Goal: Obtain resource: Download file/media

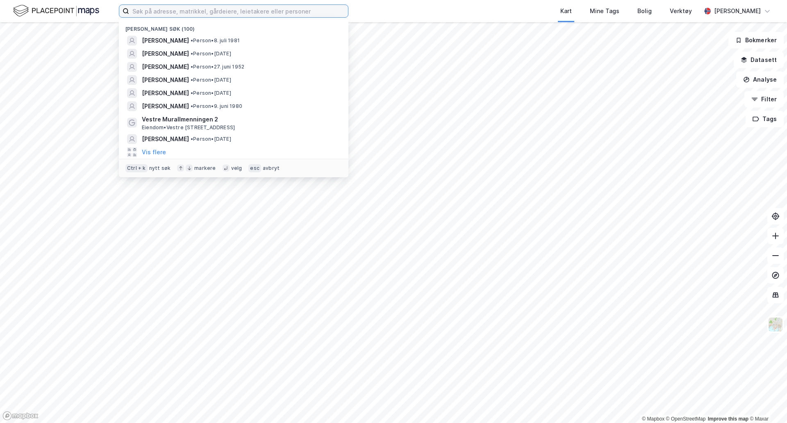
click at [258, 13] on input at bounding box center [238, 11] width 219 height 12
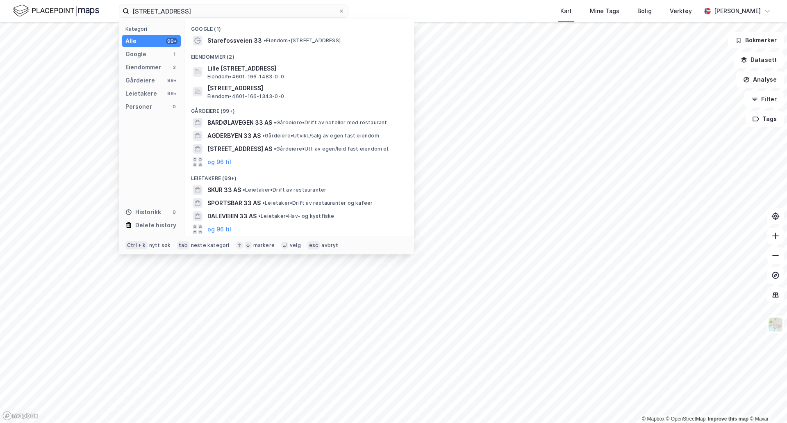
click at [280, 93] on span "Eiendom • 4601-166-1343-0-0" at bounding box center [245, 96] width 77 height 7
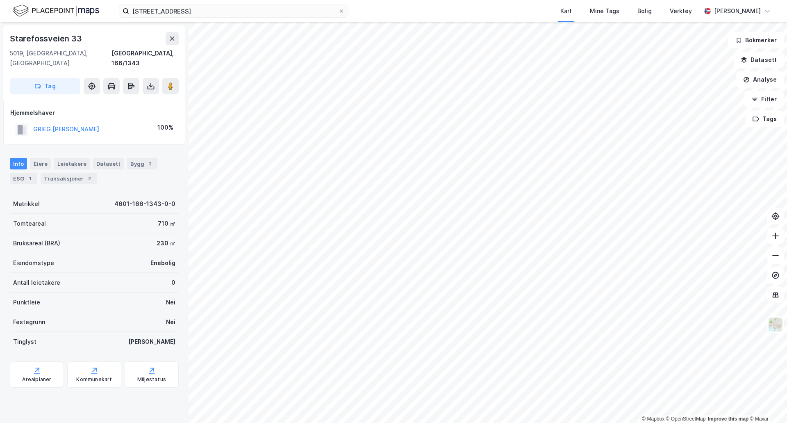
click at [59, 173] on div "Transaksjoner 2" at bounding box center [69, 178] width 56 height 11
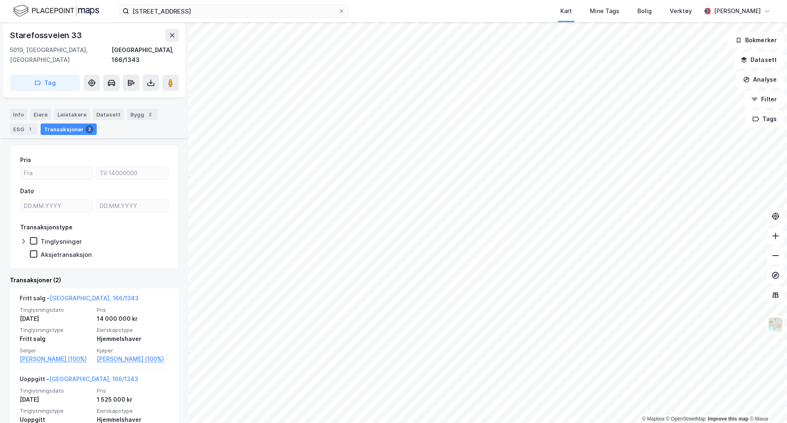
scroll to position [68, 0]
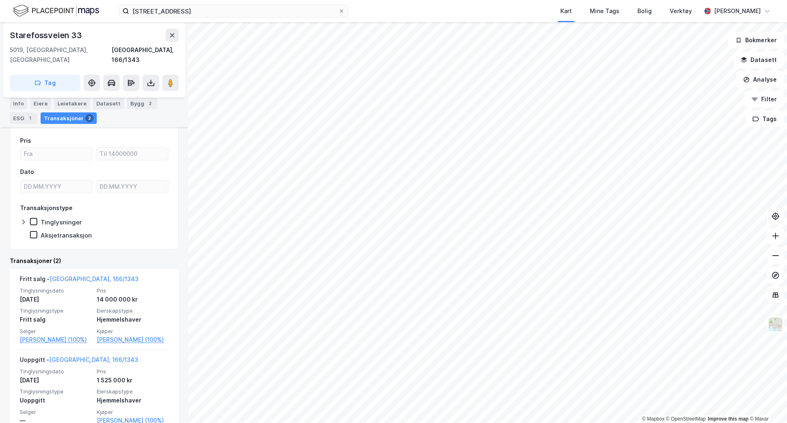
click at [125, 287] on span "Pris" at bounding box center [133, 290] width 72 height 7
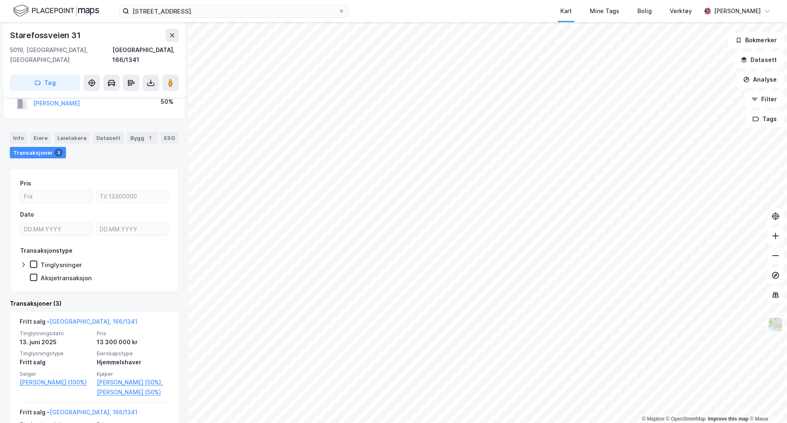
scroll to position [68, 0]
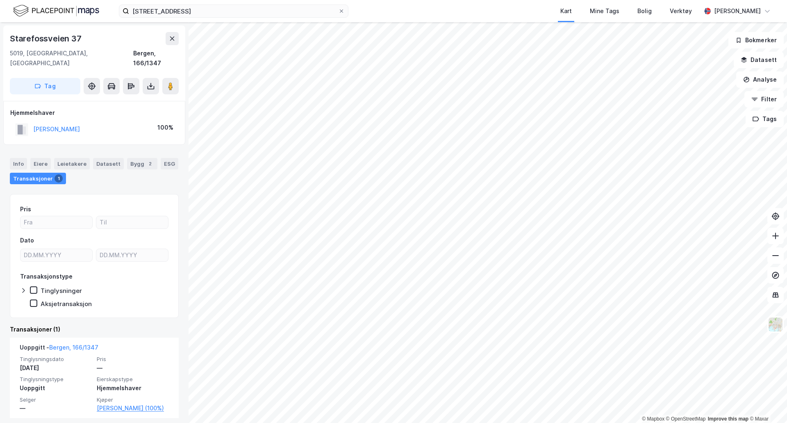
scroll to position [5, 0]
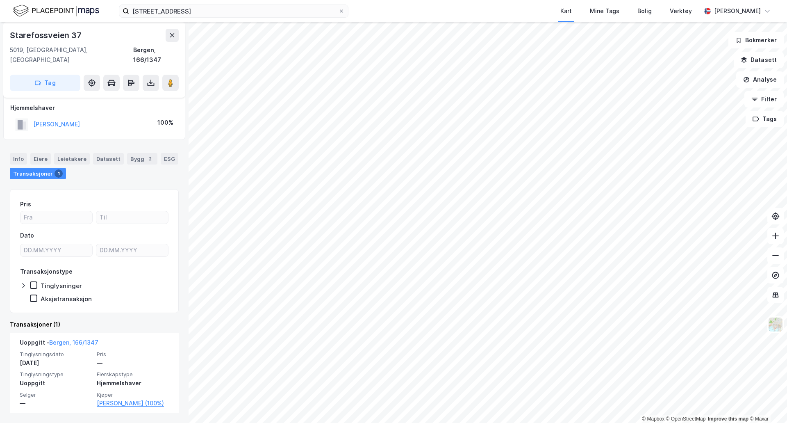
click at [68, 121] on div "NEUMANN ANNE KRISTINE" at bounding box center [47, 125] width 65 height 14
drag, startPoint x: 69, startPoint y: 118, endPoint x: 75, endPoint y: 111, distance: 9.1
click at [69, 119] on div "NEUMANN ANNE KRISTINE" at bounding box center [56, 124] width 47 height 10
click at [0, 0] on button "NEUMANN ANNE KRISTINE" at bounding box center [0, 0] width 0 height 0
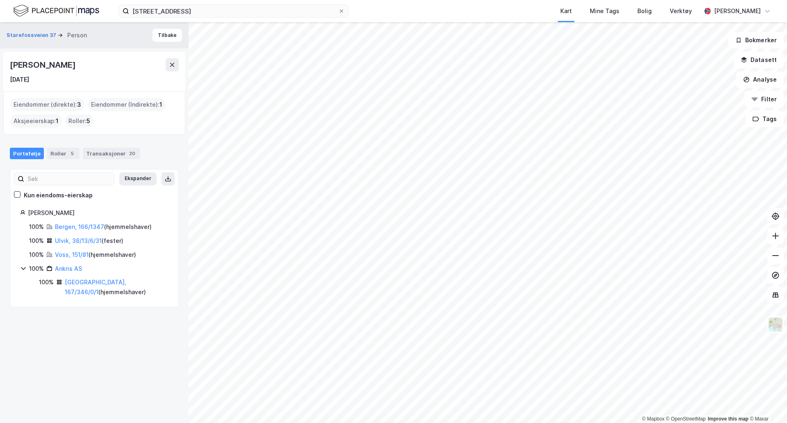
drag, startPoint x: 112, startPoint y: 63, endPoint x: 9, endPoint y: 65, distance: 103.7
click at [9, 65] on div "Anne Kristine Neumann 1. apr. 1945" at bounding box center [94, 71] width 182 height 39
copy div "Anne Kristine Neumann"
click at [32, 38] on button "Starefossveien 37" at bounding box center [32, 35] width 51 height 8
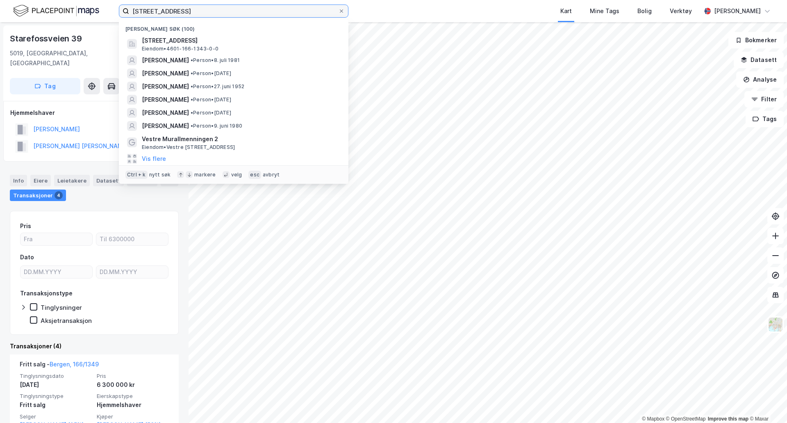
drag, startPoint x: 188, startPoint y: 14, endPoint x: 109, endPoint y: 17, distance: 78.8
click at [111, 18] on div "starefossveien 33 Nylige søk (100) Starefossveien 33, 5019, BERGEN, BERGEN Eien…" at bounding box center [393, 11] width 787 height 22
type input "marie wallace"
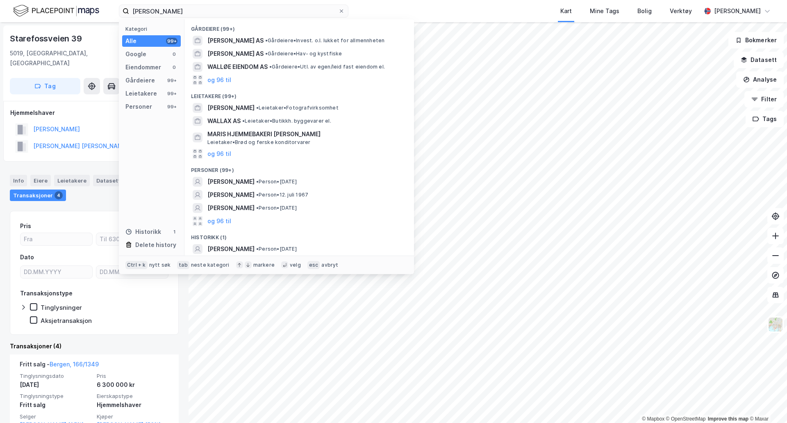
click at [294, 187] on div "MARIE WALLACE FRIIS • Person • 20. juli 1995" at bounding box center [299, 181] width 216 height 13
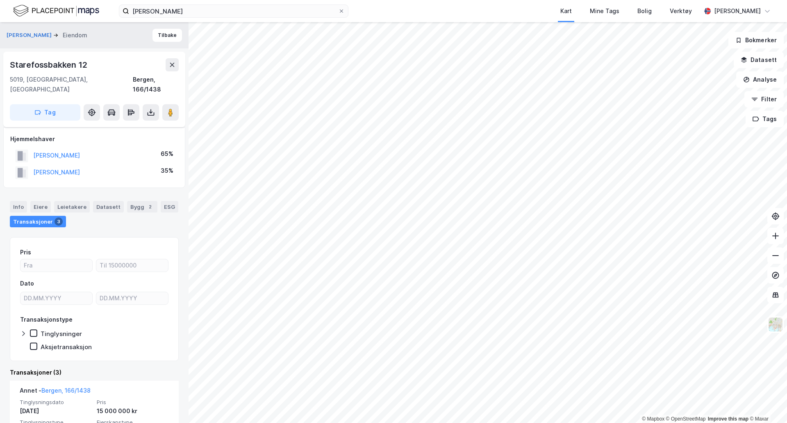
scroll to position [68, 0]
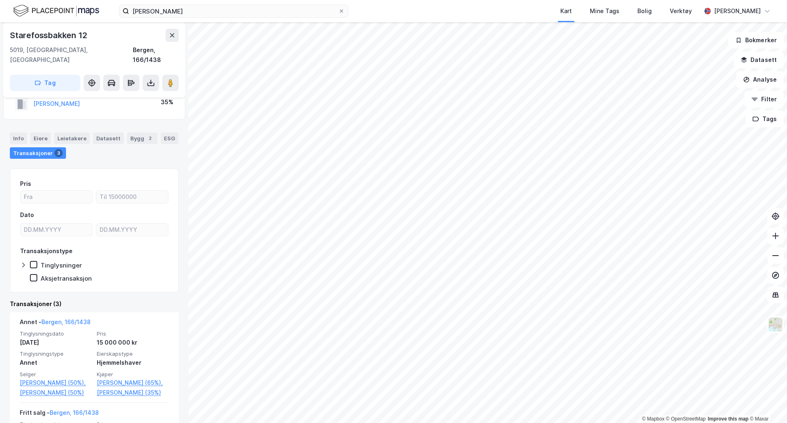
click at [136, 337] on div "15 000 000 kr" at bounding box center [133, 342] width 72 height 10
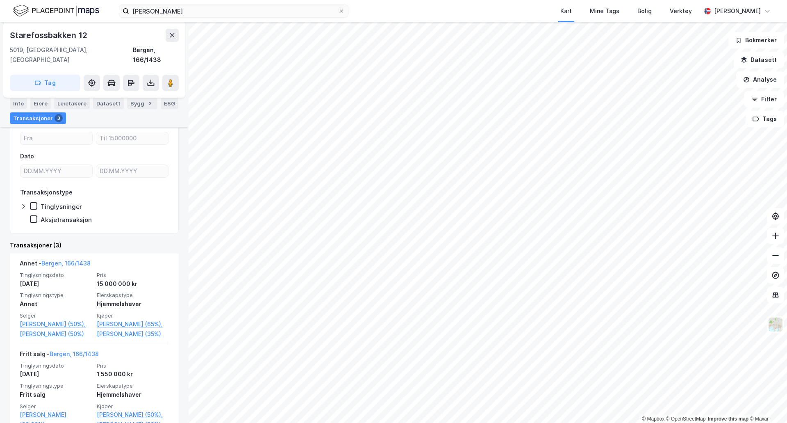
scroll to position [136, 0]
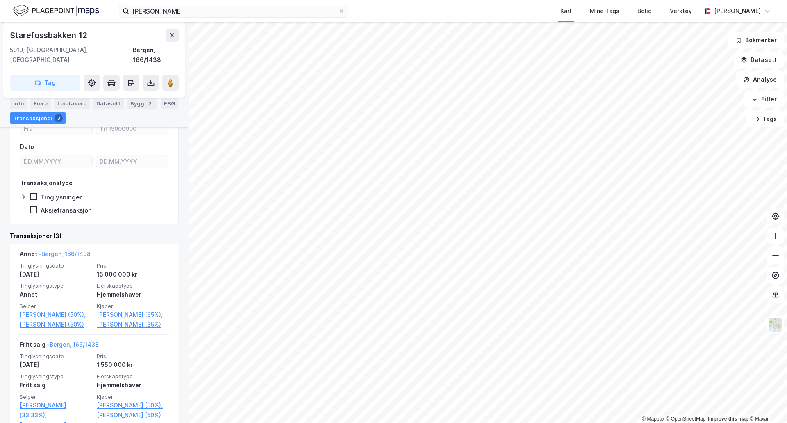
click at [130, 324] on link "Sørlie Markus (35%)" at bounding box center [133, 324] width 72 height 10
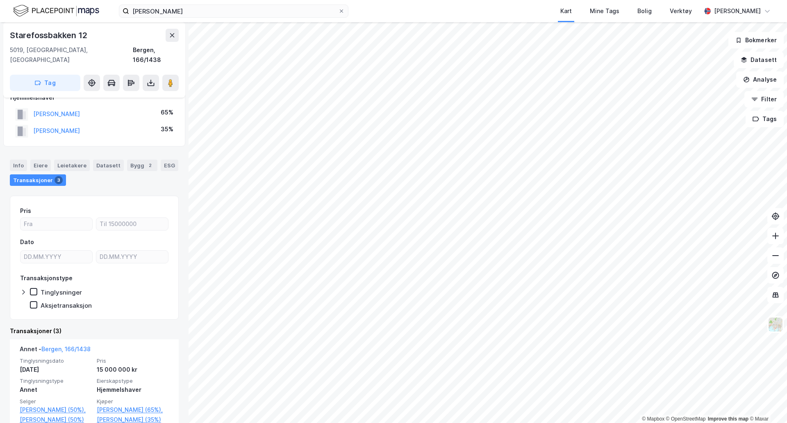
scroll to position [68, 0]
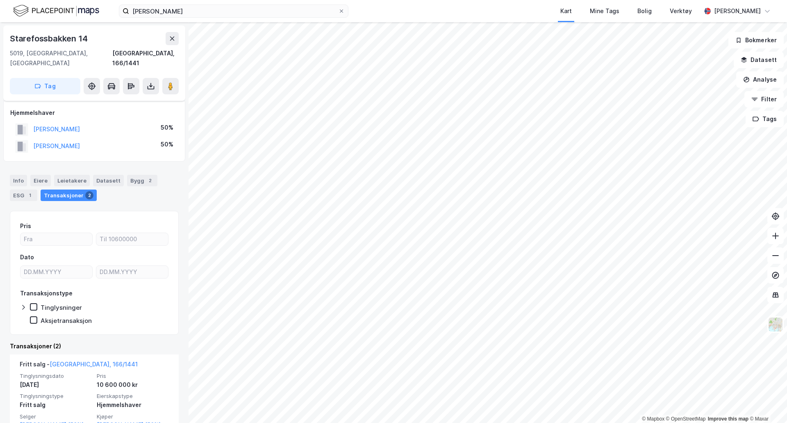
scroll to position [68, 0]
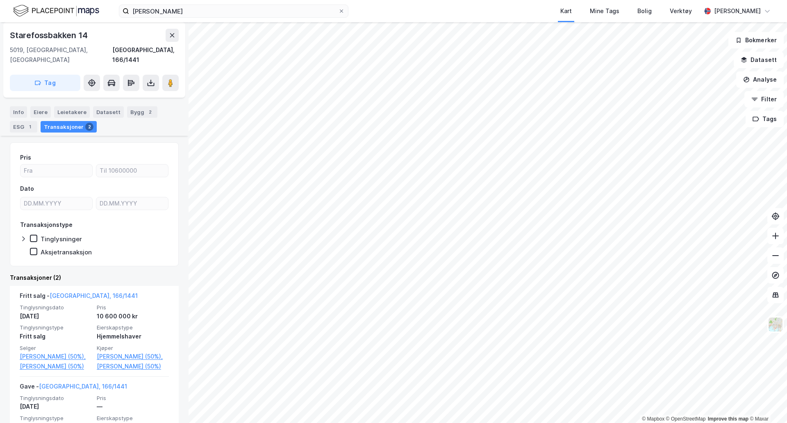
click at [118, 351] on link "Lægreid Karen Risnes (50%)," at bounding box center [133, 356] width 72 height 10
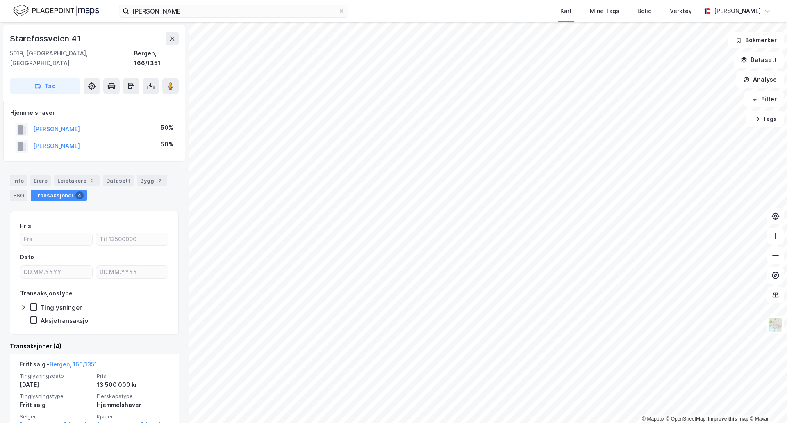
click at [161, 150] on div "Hjemmelshaver TUSETH NORA 50% TUSETH VEGARD 50%" at bounding box center [94, 131] width 182 height 61
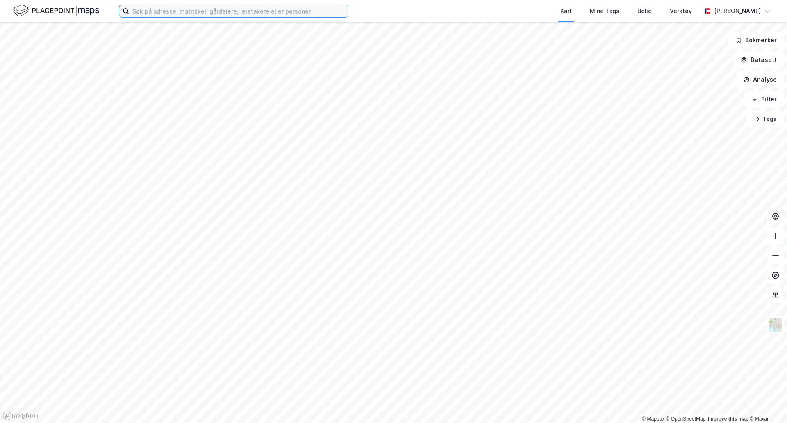
click at [237, 10] on input at bounding box center [238, 11] width 219 height 12
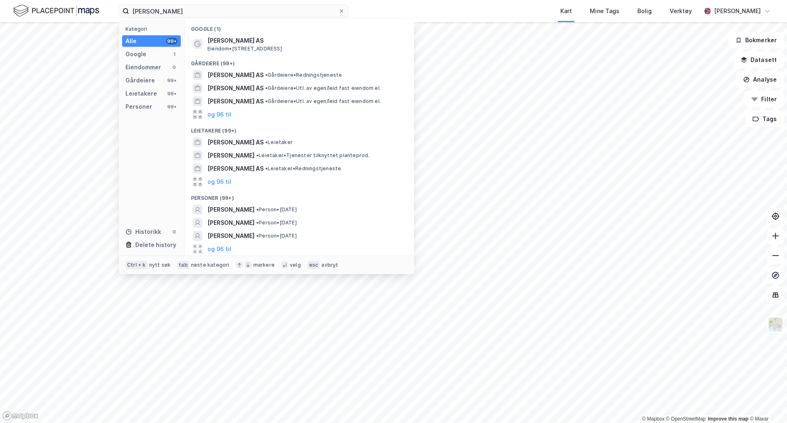
click at [230, 248] on div "og 96 til" at bounding box center [299, 248] width 216 height 13
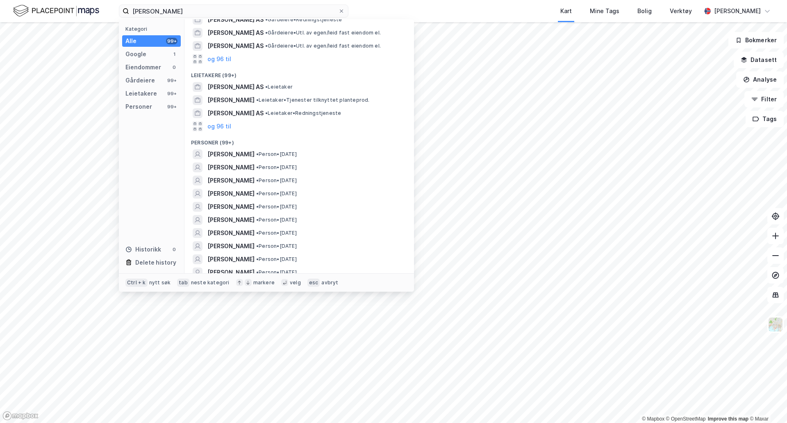
scroll to position [68, 0]
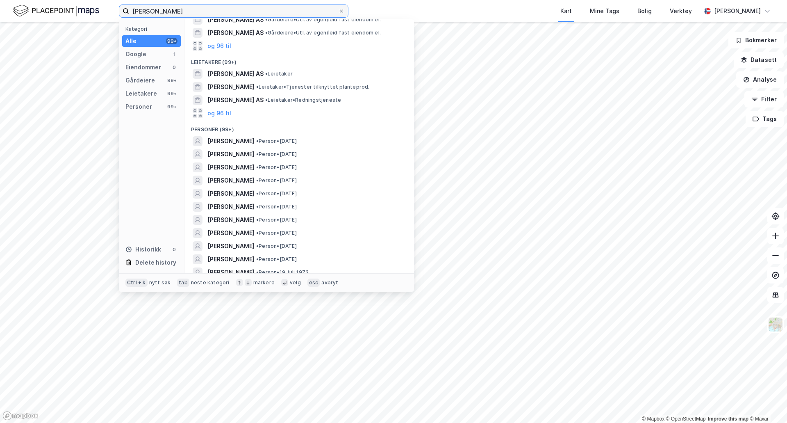
drag, startPoint x: 135, startPoint y: 11, endPoint x: 147, endPoint y: 15, distance: 12.4
click at [135, 12] on input "[PERSON_NAME]" at bounding box center [233, 11] width 209 height 12
click at [147, 15] on input "[PERSON_NAME]" at bounding box center [233, 11] width 209 height 12
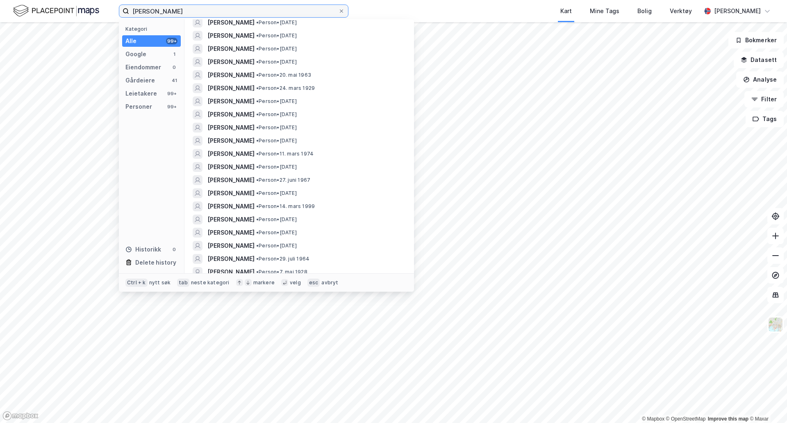
scroll to position [0, 0]
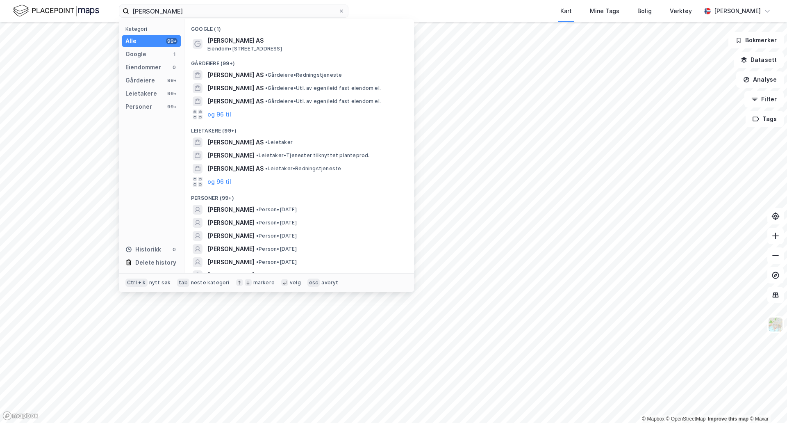
click at [263, 142] on span "[PERSON_NAME] AS" at bounding box center [235, 142] width 56 height 10
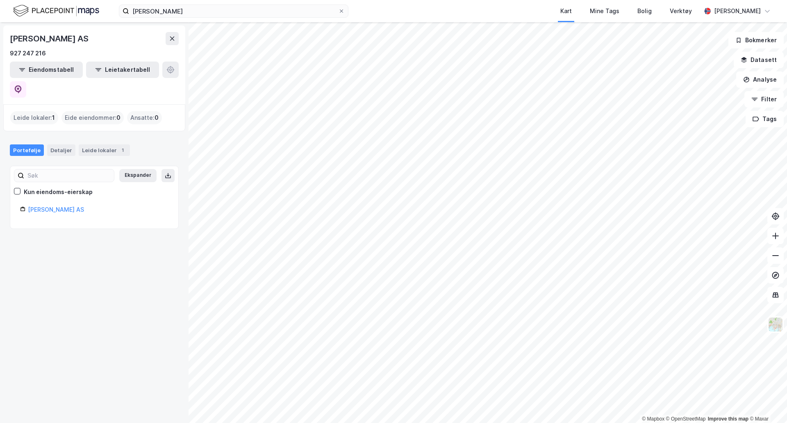
click at [50, 206] on link "[PERSON_NAME] AS" at bounding box center [56, 209] width 56 height 7
click at [48, 111] on div "Leide lokaler : 1" at bounding box center [34, 117] width 48 height 13
click at [73, 111] on div "Eide eiendommer : 0" at bounding box center [92, 117] width 62 height 13
drag, startPoint x: 44, startPoint y: 126, endPoint x: 63, endPoint y: 130, distance: 19.2
click at [44, 144] on div "Portefølje Detaljer Leide lokaler 1" at bounding box center [94, 149] width 169 height 11
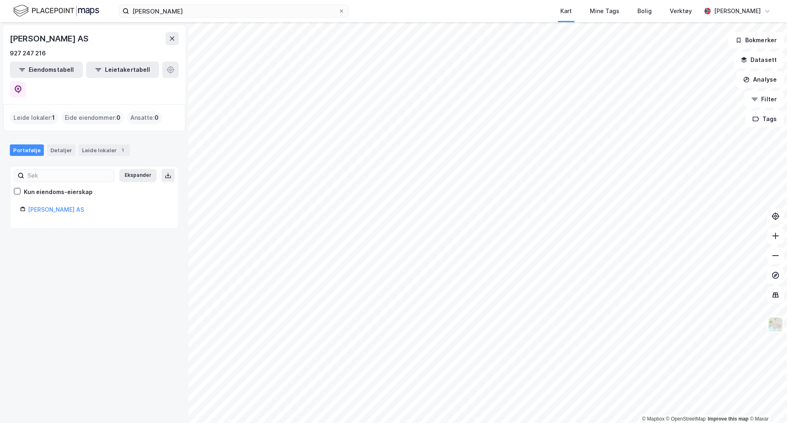
click at [100, 144] on div "Leide lokaler 1" at bounding box center [104, 149] width 51 height 11
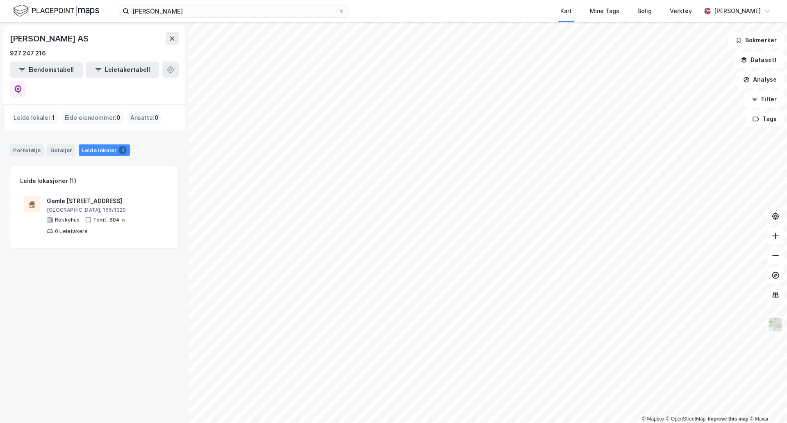
click at [86, 207] on div "[GEOGRAPHIC_DATA], 166/1320" at bounding box center [106, 210] width 118 height 7
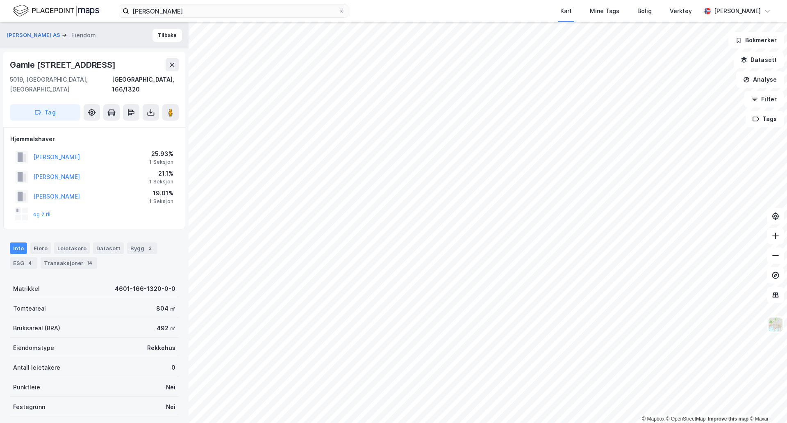
click at [0, 0] on button "og 2 til" at bounding box center [0, 0] width 0 height 0
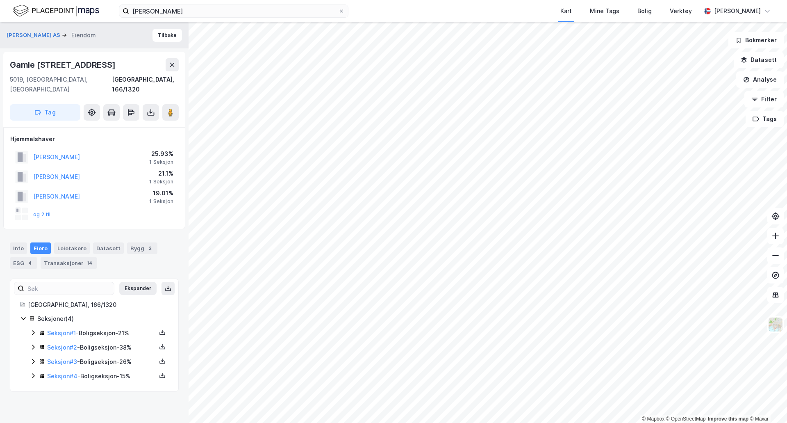
drag, startPoint x: 75, startPoint y: 36, endPoint x: 15, endPoint y: 37, distance: 60.3
click at [15, 37] on button "[PERSON_NAME] AS" at bounding box center [34, 35] width 55 height 8
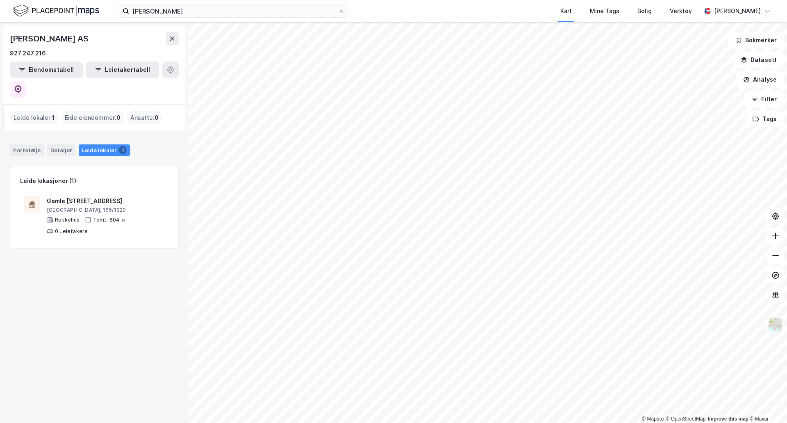
click at [49, 32] on div "[PERSON_NAME] AS" at bounding box center [94, 38] width 169 height 13
drag, startPoint x: 134, startPoint y: 36, endPoint x: 0, endPoint y: 41, distance: 134.9
click at [0, 41] on html "[PERSON_NAME] Kart Mine Tags Bolig Verktøy [PERSON_NAME] © Mapbox © OpenStreetM…" at bounding box center [393, 211] width 787 height 423
click at [22, 85] on icon at bounding box center [18, 89] width 7 height 8
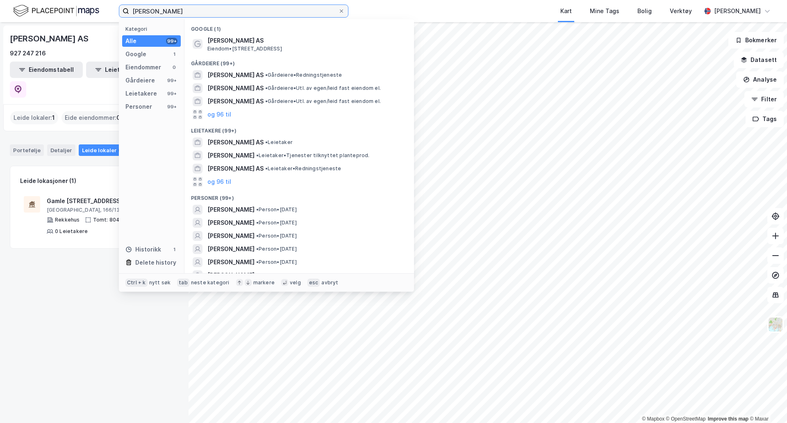
drag, startPoint x: 141, startPoint y: 14, endPoint x: 114, endPoint y: 11, distance: 27.2
click at [114, 11] on div "[PERSON_NAME] Kategori Alle 99+ Google 1 Eiendommer 0 Gårdeiere 99+ Leietakere …" at bounding box center [393, 11] width 787 height 22
paste input "[PERSON_NAME]"
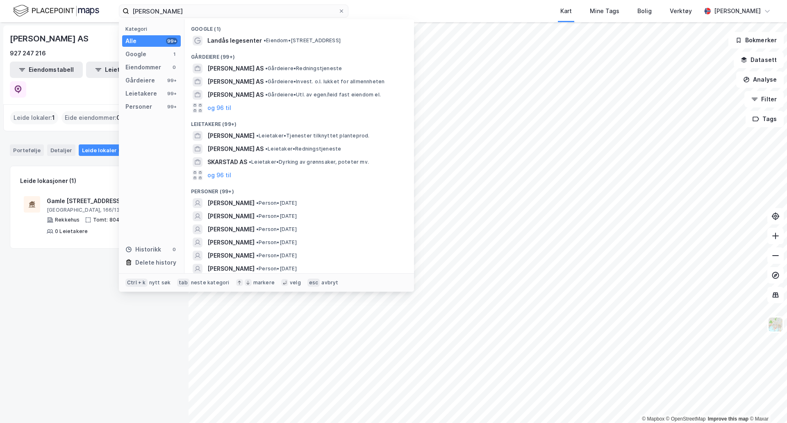
click at [255, 207] on span "[PERSON_NAME]" at bounding box center [230, 203] width 47 height 10
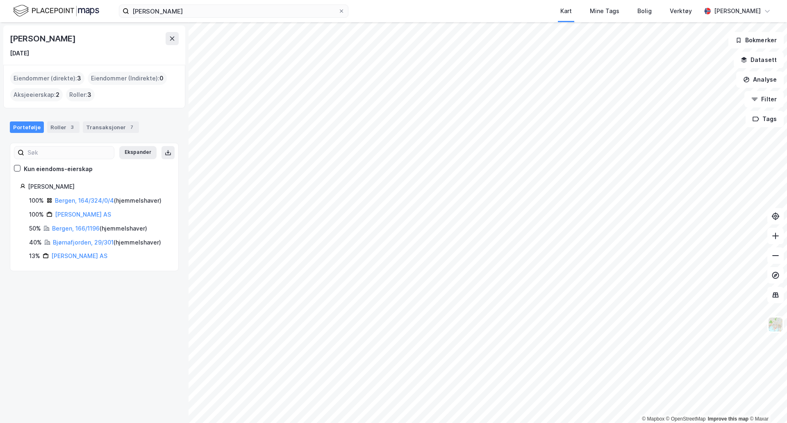
click at [99, 240] on link "Bjørnafjorden, 29/301" at bounding box center [83, 242] width 61 height 7
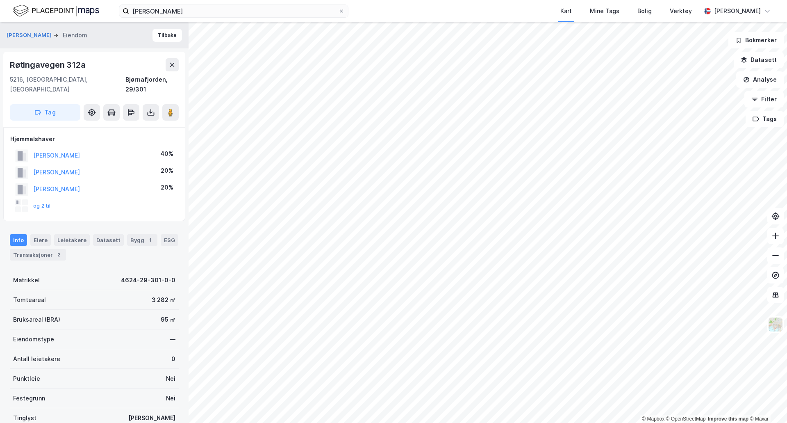
click at [43, 249] on div "Transaksjoner 2" at bounding box center [38, 254] width 56 height 11
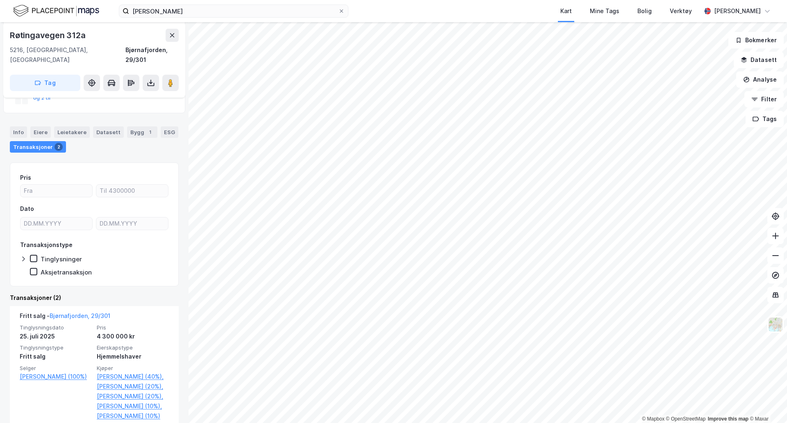
scroll to position [136, 0]
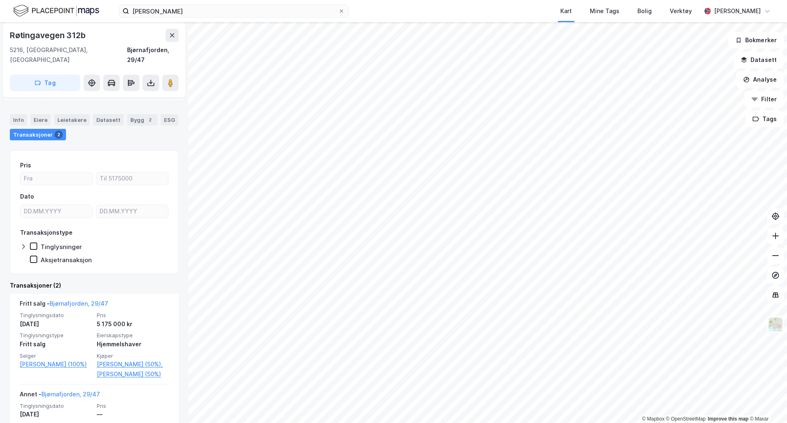
scroll to position [68, 0]
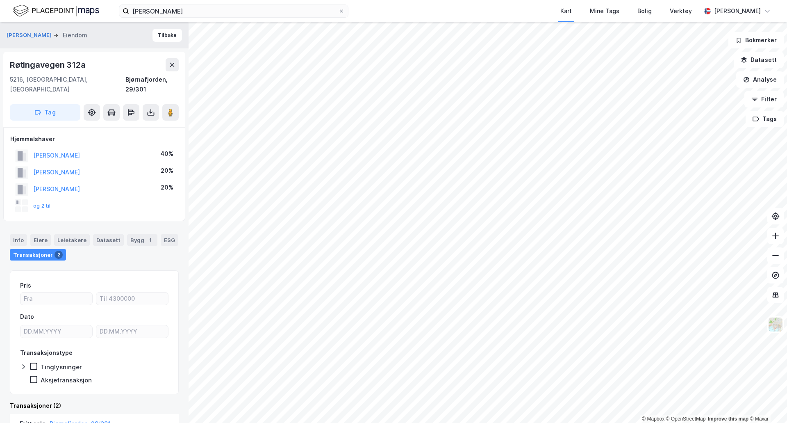
click at [40, 199] on div "og 2 til" at bounding box center [33, 205] width 36 height 13
click at [0, 0] on button "og 2 til" at bounding box center [0, 0] width 0 height 0
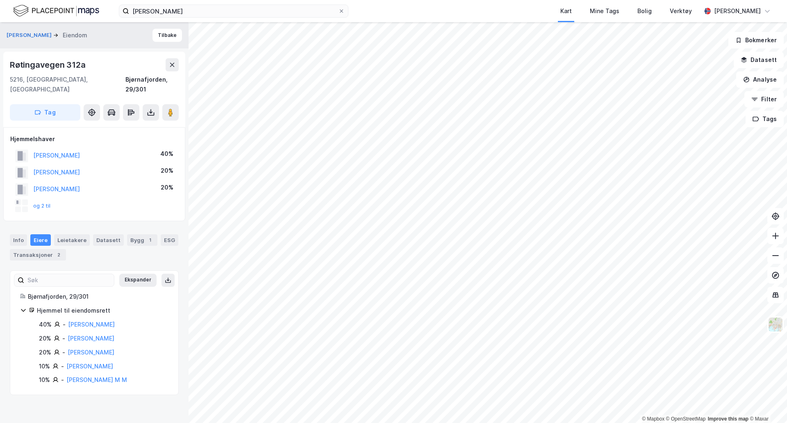
click at [79, 348] on link "[PERSON_NAME]" at bounding box center [91, 351] width 47 height 7
click at [85, 362] on link "[PERSON_NAME]" at bounding box center [89, 365] width 47 height 7
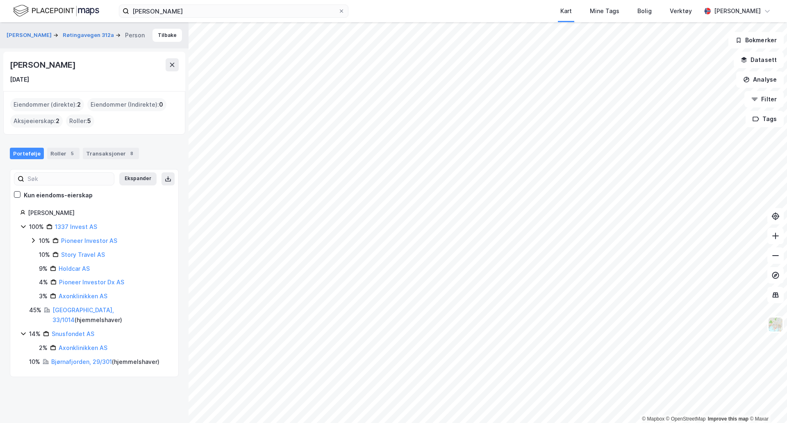
click at [75, 310] on link "[GEOGRAPHIC_DATA], 33/1014" at bounding box center [82, 314] width 61 height 17
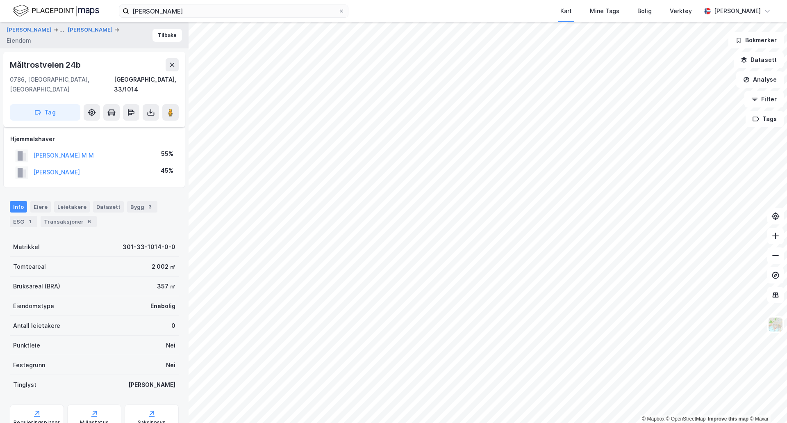
scroll to position [58, 0]
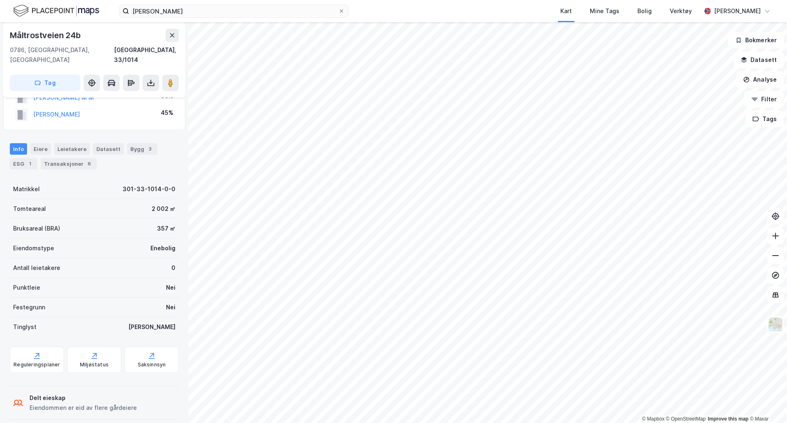
click at [55, 158] on div "Transaksjoner 6" at bounding box center [69, 163] width 56 height 11
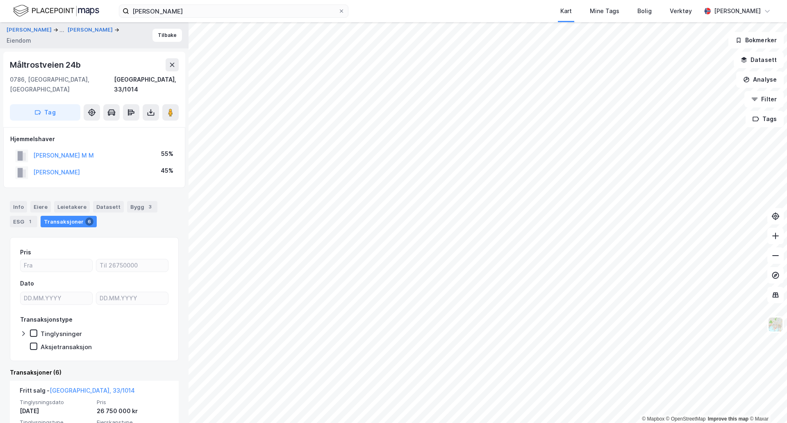
click at [0, 0] on button "[PERSON_NAME] M M" at bounding box center [0, 0] width 0 height 0
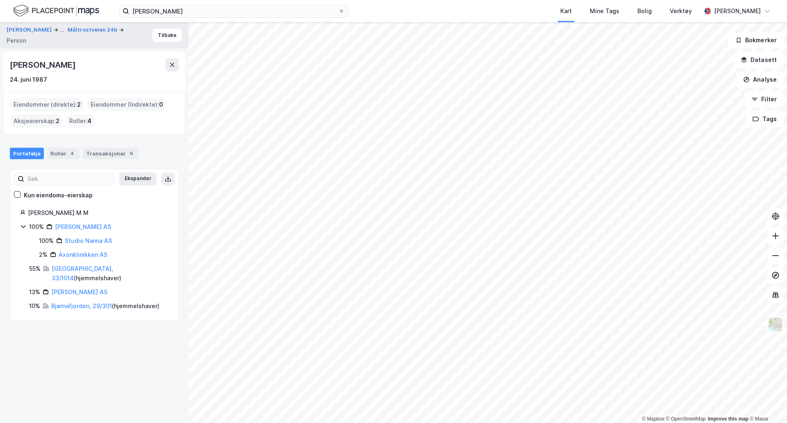
drag, startPoint x: 137, startPoint y: 64, endPoint x: 5, endPoint y: 65, distance: 132.4
click at [5, 65] on div "[PERSON_NAME] [DATE]" at bounding box center [94, 71] width 182 height 39
copy div "[PERSON_NAME]"
click at [22, 25] on div "[PERSON_NAME] ... Måltrostveien 24b Person Tilbake" at bounding box center [94, 35] width 189 height 26
click at [25, 28] on button "[PERSON_NAME]" at bounding box center [30, 30] width 47 height 10
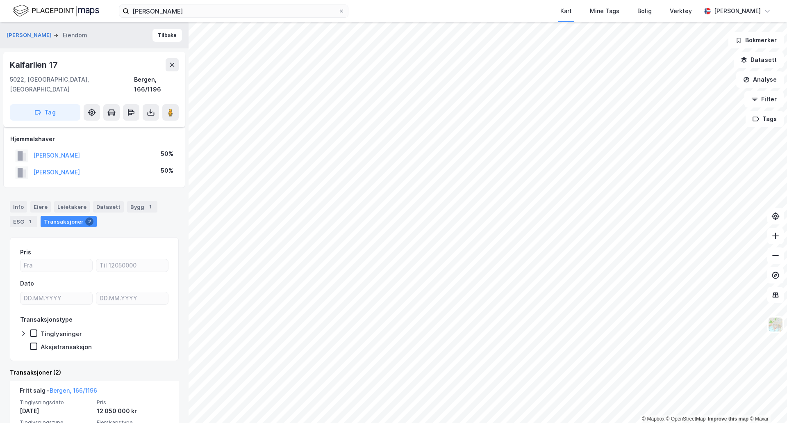
scroll to position [136, 0]
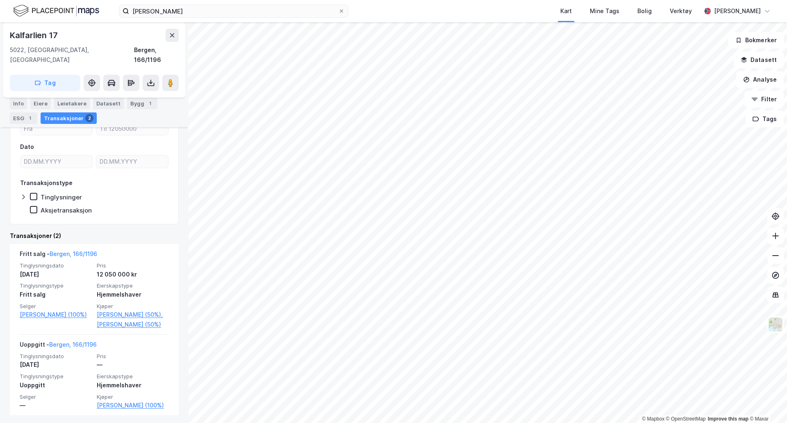
click at [112, 309] on link "[PERSON_NAME] (50%)," at bounding box center [133, 314] width 72 height 10
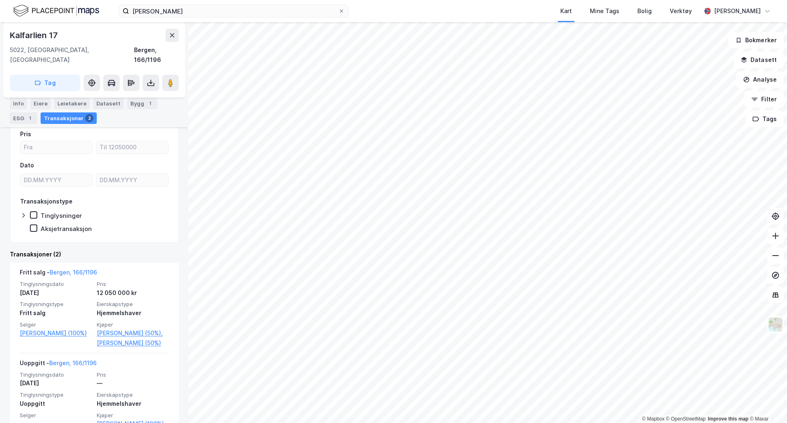
scroll to position [136, 0]
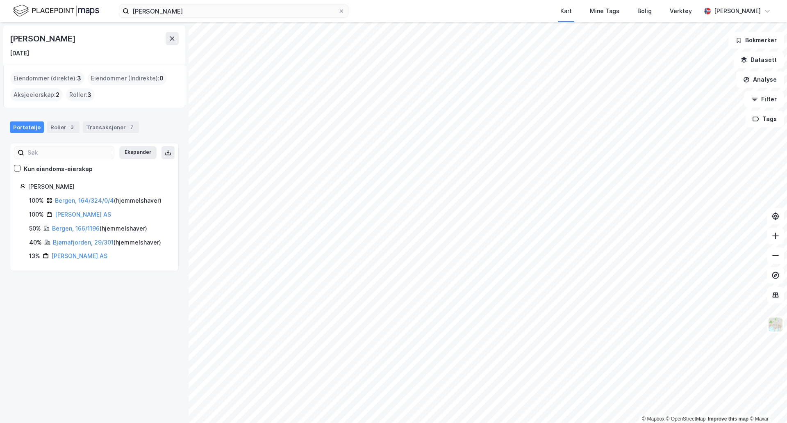
click at [96, 259] on link "[PERSON_NAME] AS" at bounding box center [79, 255] width 56 height 7
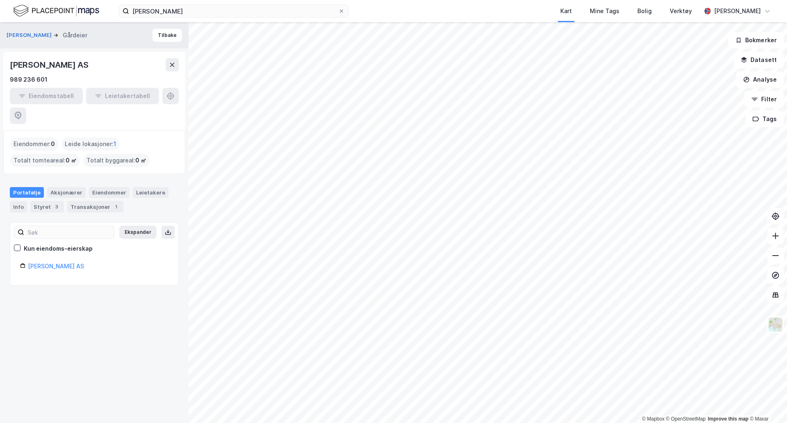
click at [48, 201] on div "Styret 3" at bounding box center [47, 206] width 34 height 11
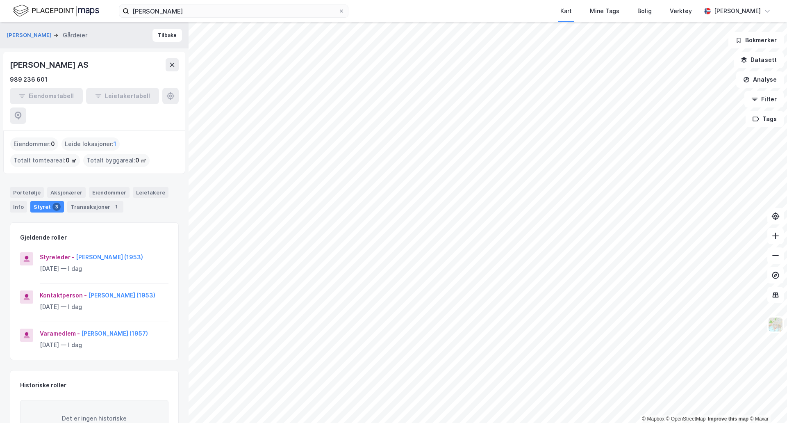
click at [84, 194] on div "Portefølje Aksjonærer Eiendommer Leietakere Info Styret 3 Transaksjoner 1" at bounding box center [94, 196] width 189 height 39
click at [89, 201] on div "Transaksjoner 1" at bounding box center [95, 206] width 56 height 11
click at [57, 187] on div "Aksjonærer" at bounding box center [66, 192] width 39 height 11
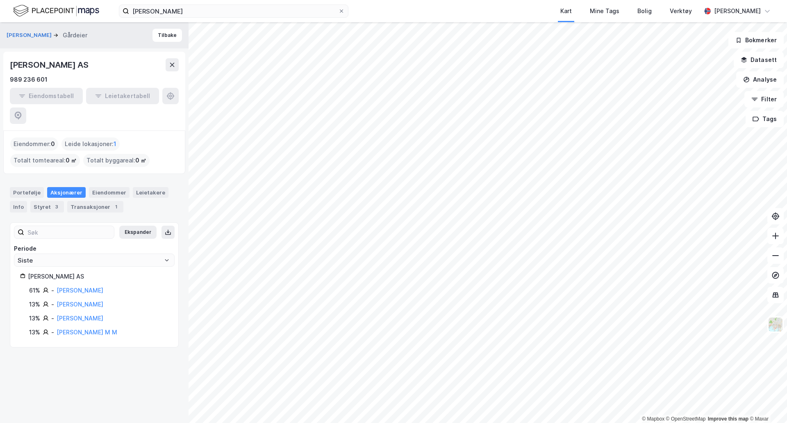
click at [90, 64] on div "[PERSON_NAME] AS" at bounding box center [50, 64] width 80 height 13
click at [157, 37] on button "Tilbake" at bounding box center [167, 35] width 30 height 13
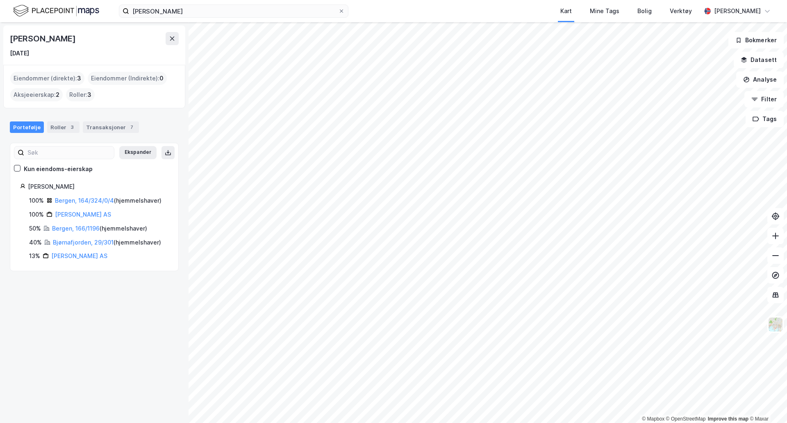
click at [91, 257] on link "[PERSON_NAME] AS" at bounding box center [79, 255] width 56 height 7
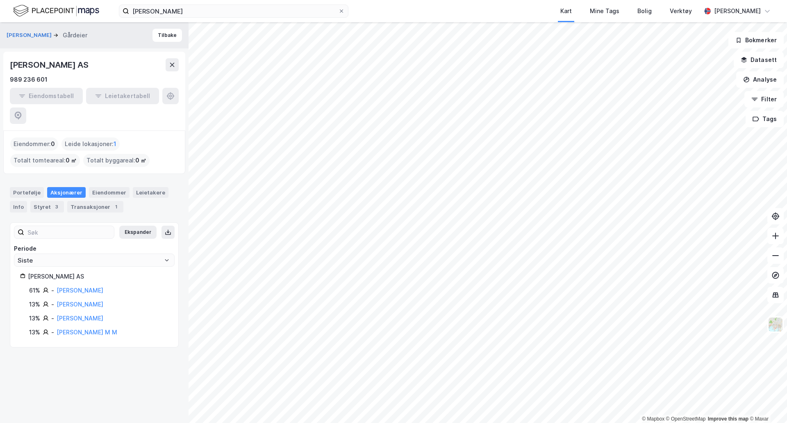
click at [158, 100] on div "Eiendomstabell Leietakertabell" at bounding box center [94, 106] width 169 height 36
drag, startPoint x: 121, startPoint y: 61, endPoint x: 5, endPoint y: 69, distance: 116.3
click at [5, 69] on div "[PERSON_NAME] AS 989 236 601 Eiendomstabell Leietakertabell" at bounding box center [94, 91] width 182 height 79
copy div "[PERSON_NAME] AS"
click at [16, 25] on div "[PERSON_NAME] Gårdeier [PERSON_NAME]" at bounding box center [94, 35] width 189 height 26
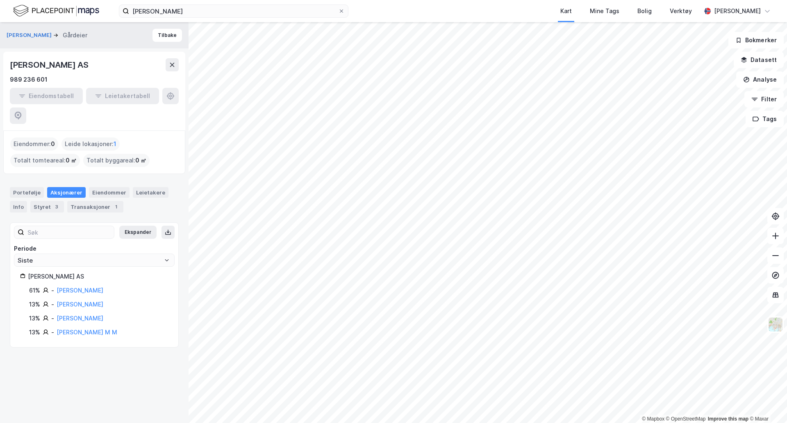
click at [43, 42] on div "[PERSON_NAME] Gårdeier [PERSON_NAME]" at bounding box center [94, 35] width 189 height 26
click at [44, 36] on button "[PERSON_NAME]" at bounding box center [30, 35] width 47 height 8
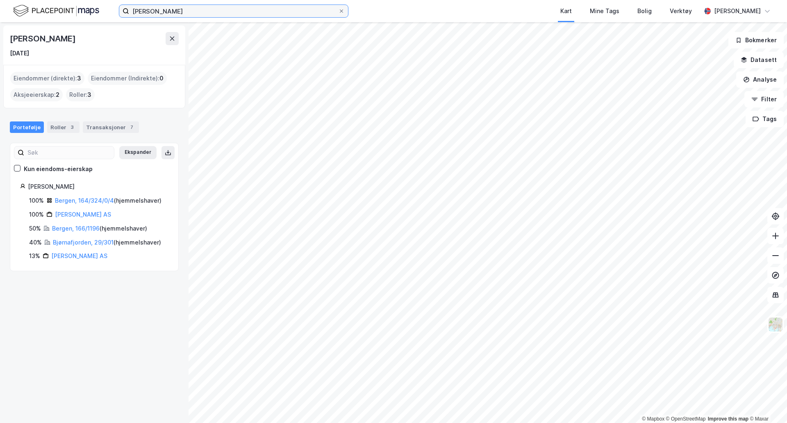
drag, startPoint x: 222, startPoint y: 12, endPoint x: 19, endPoint y: 6, distance: 203.0
click at [27, 6] on div "[PERSON_NAME] Kart Mine Tags Bolig Verktøy [PERSON_NAME]" at bounding box center [393, 11] width 787 height 22
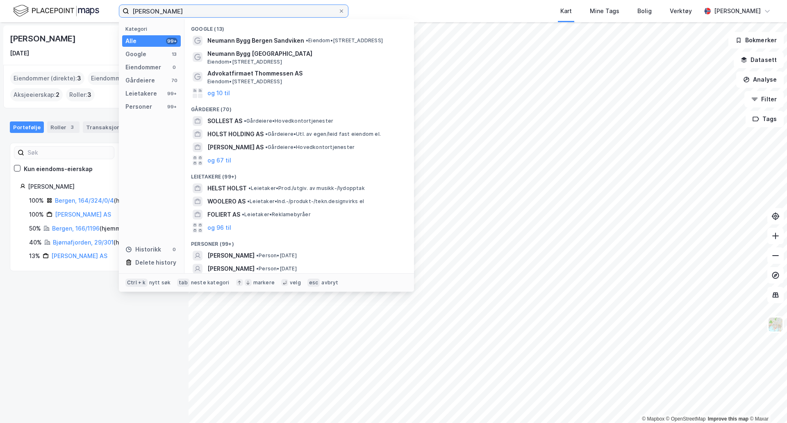
type input "[PERSON_NAME]"
click at [255, 253] on span "[PERSON_NAME]" at bounding box center [230, 255] width 47 height 10
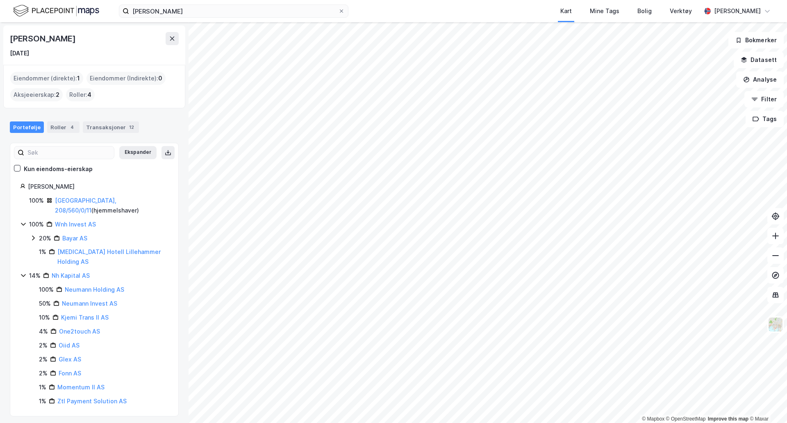
click at [80, 272] on link "Nh Kapital AS" at bounding box center [71, 275] width 38 height 7
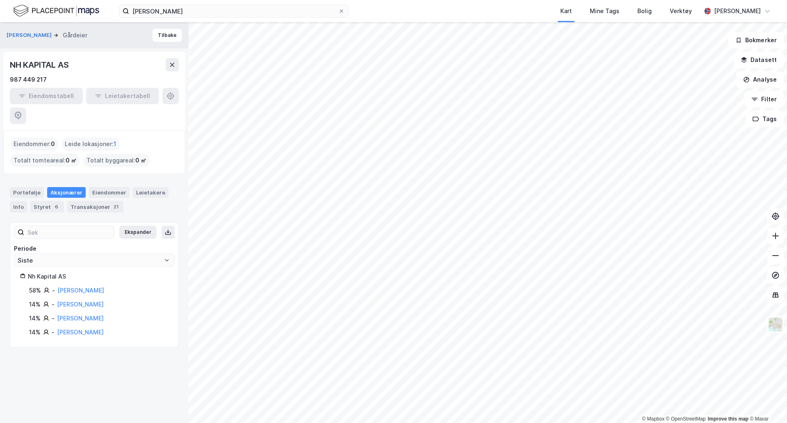
click at [168, 100] on div "Eiendomstabell Leietakertabell" at bounding box center [94, 106] width 169 height 36
drag, startPoint x: 88, startPoint y: 64, endPoint x: -45, endPoint y: 57, distance: 133.4
click at [0, 57] on html "[PERSON_NAME] Kart Mine Tags Bolig Verktøy [PERSON_NAME] © Mapbox © OpenStreetM…" at bounding box center [393, 211] width 787 height 423
click at [62, 64] on div "NH KAPITAL AS" at bounding box center [40, 64] width 60 height 13
drag, startPoint x: 81, startPoint y: 64, endPoint x: 8, endPoint y: 62, distance: 72.6
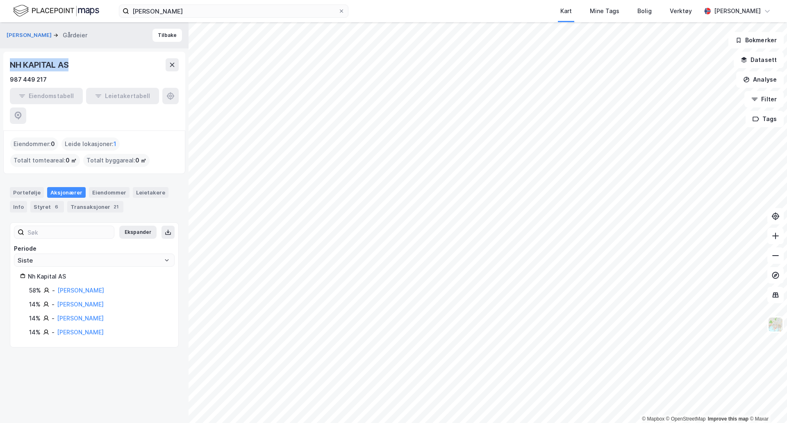
click at [8, 62] on div "NH KAPITAL AS 987 449 217 Eiendomstabell Leietakertabell" at bounding box center [94, 91] width 182 height 79
copy div "NH KAPITAL AS"
click at [160, 67] on div "NH KAPITAL AS" at bounding box center [94, 64] width 169 height 13
click at [80, 300] on link "[PERSON_NAME]" at bounding box center [80, 303] width 47 height 7
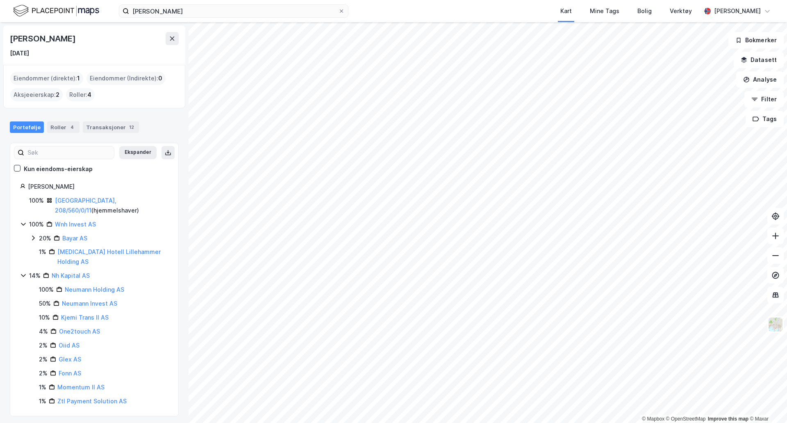
click at [79, 221] on link "Wnh Invest AS" at bounding box center [75, 224] width 41 height 7
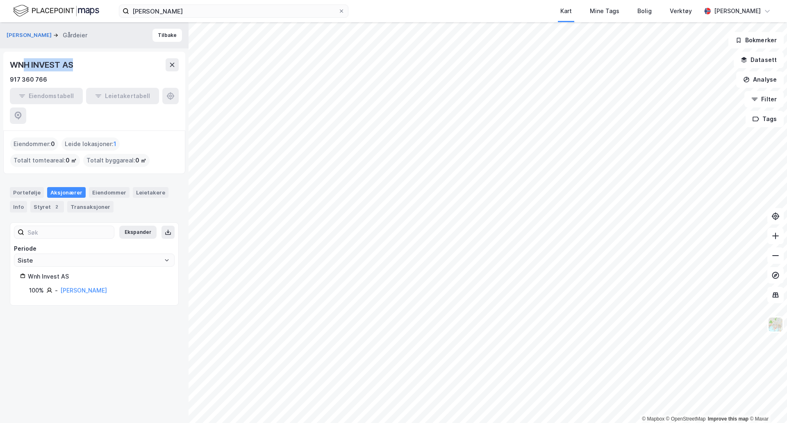
drag, startPoint x: 89, startPoint y: 70, endPoint x: 25, endPoint y: 52, distance: 66.8
click at [25, 52] on div "WNH INVEST AS 917 360 766 Eiendomstabell Leietakertabell" at bounding box center [94, 91] width 182 height 79
click at [8, 64] on div "WNH INVEST AS 917 360 766 Eiendomstabell Leietakertabell" at bounding box center [94, 91] width 182 height 79
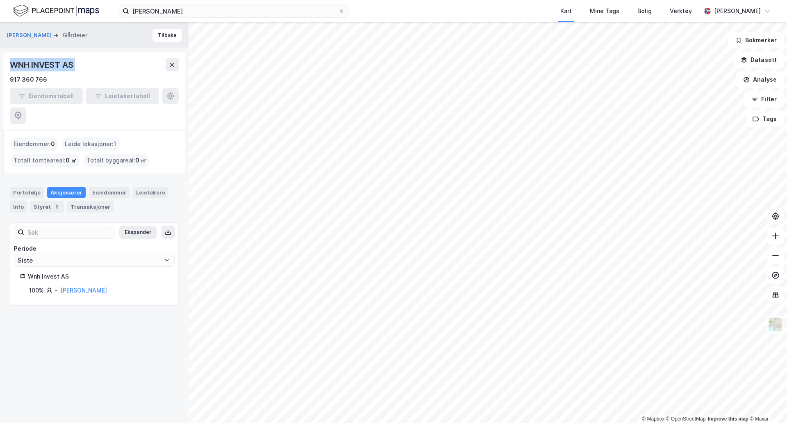
copy div "WNH INVEST AS"
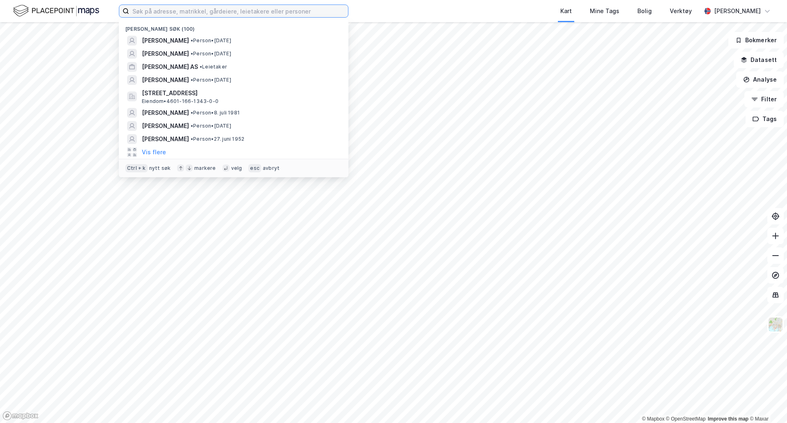
click at [268, 7] on input at bounding box center [238, 11] width 219 height 12
paste input "STEINKJELLERBAKKEN 5, 5003 Bergen"
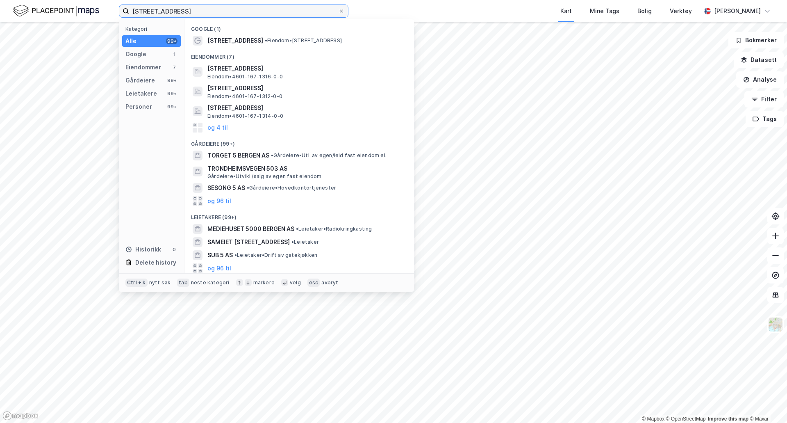
type input "STEINKJELLERBAKKEN 5, 5003 Bergen"
click at [241, 42] on span "Steinkjellerbakken 5" at bounding box center [235, 41] width 56 height 10
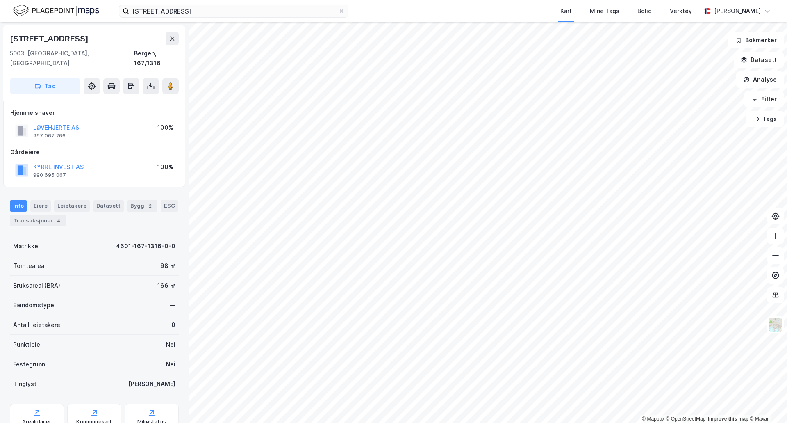
click at [59, 216] on div "4" at bounding box center [59, 220] width 8 height 8
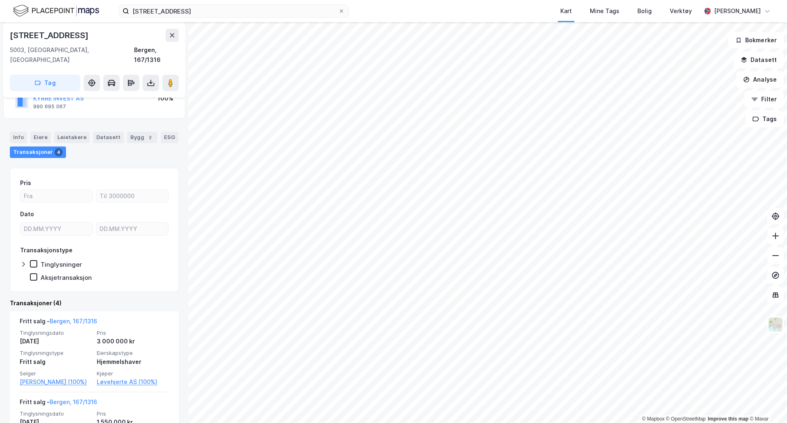
scroll to position [136, 0]
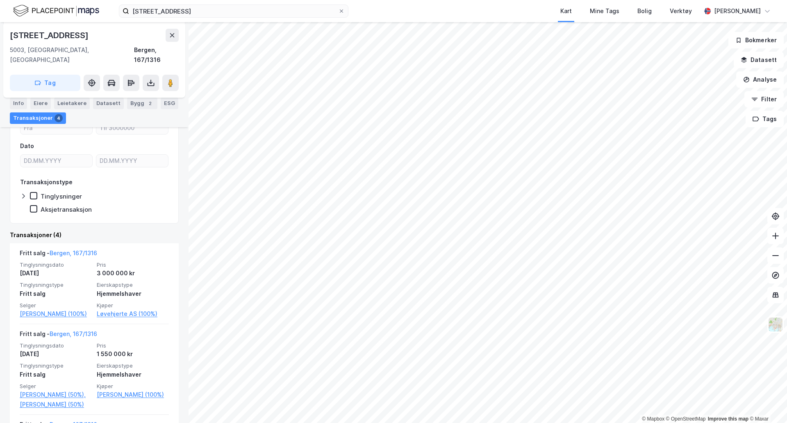
click at [125, 309] on link "Løvehjerte AS (100%)" at bounding box center [133, 314] width 72 height 10
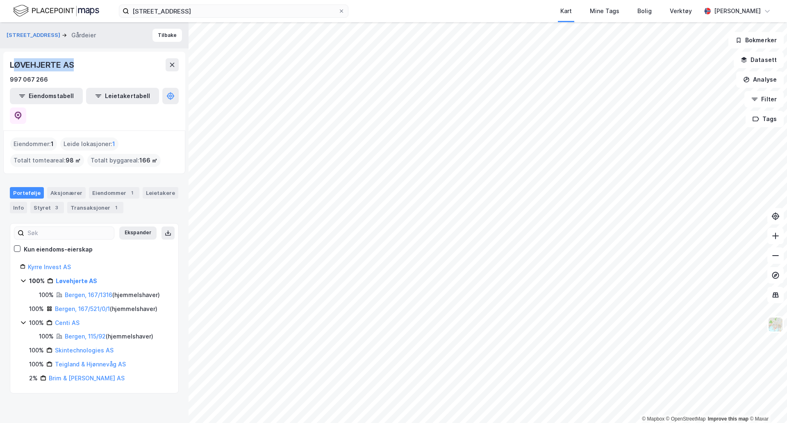
drag, startPoint x: 86, startPoint y: 60, endPoint x: 16, endPoint y: 64, distance: 70.2
click at [16, 64] on div "LØVEHJERTE AS" at bounding box center [94, 64] width 169 height 13
click at [49, 69] on div "LØVEHJERTE AS" at bounding box center [43, 64] width 66 height 13
click at [73, 61] on div "LØVEHJERTE AS" at bounding box center [43, 64] width 66 height 13
drag, startPoint x: 78, startPoint y: 64, endPoint x: 110, endPoint y: 76, distance: 34.3
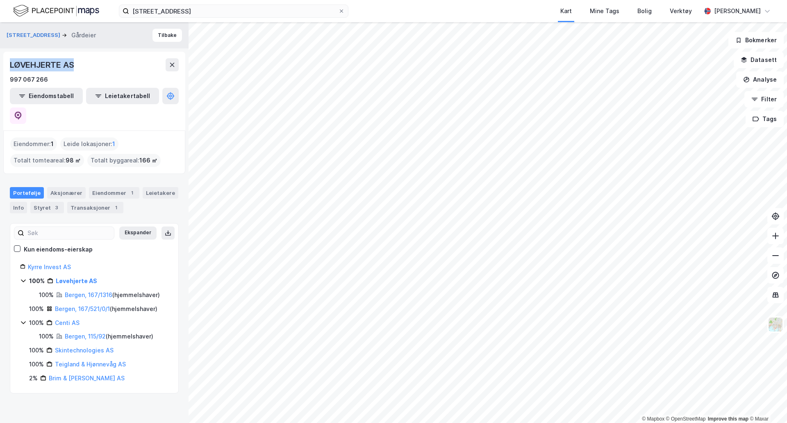
click at [9, 64] on div "LØVEHJERTE AS 997 067 266 Eiendomstabell Leietakertabell" at bounding box center [94, 91] width 182 height 79
click at [26, 107] on button at bounding box center [18, 115] width 16 height 16
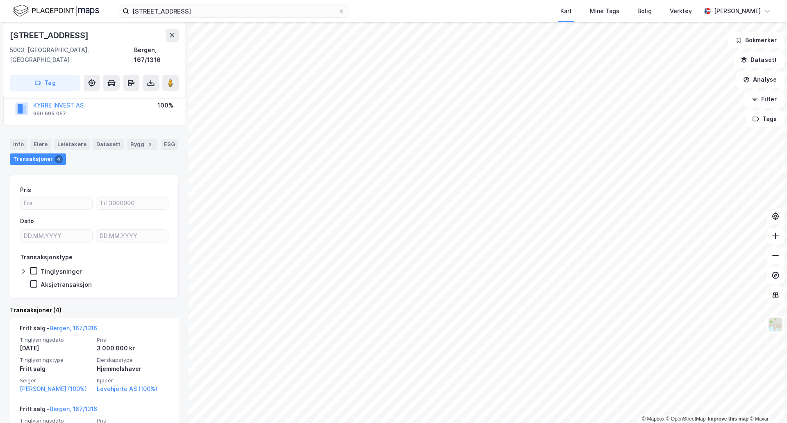
scroll to position [68, 0]
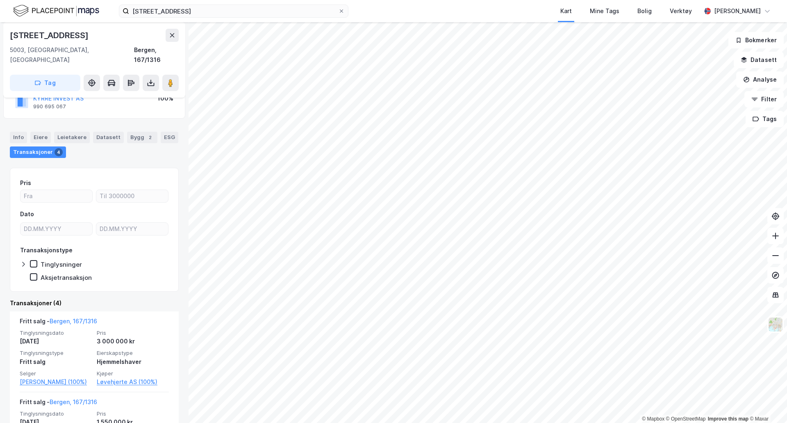
click at [150, 79] on icon at bounding box center [151, 83] width 8 height 8
click at [140, 109] on div "Last ned matrikkelrapport" at bounding box center [120, 112] width 68 height 7
click at [124, 96] on div "Last ned grunnbok" at bounding box center [110, 99] width 48 height 7
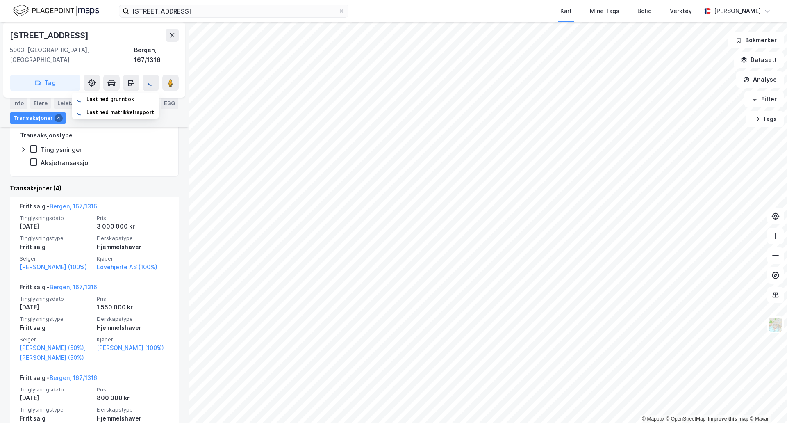
scroll to position [205, 0]
